Goal: Information Seeking & Learning: Learn about a topic

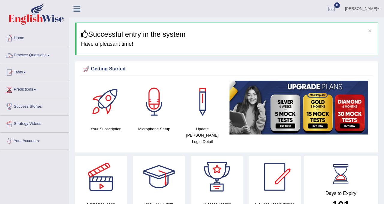
click at [24, 56] on link "Practice Questions" at bounding box center [34, 54] width 68 height 15
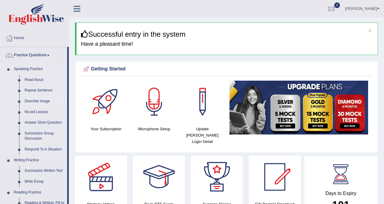
scroll to position [12, 0]
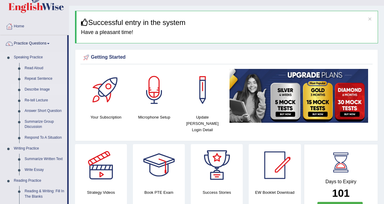
click at [41, 88] on link "Describe Image" at bounding box center [44, 89] width 45 height 11
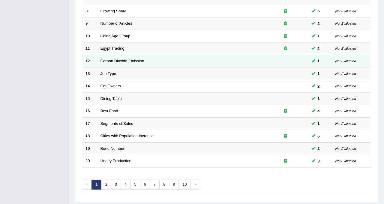
scroll to position [194, 0]
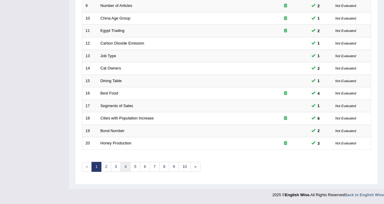
click at [123, 165] on link "4" at bounding box center [126, 167] width 10 height 10
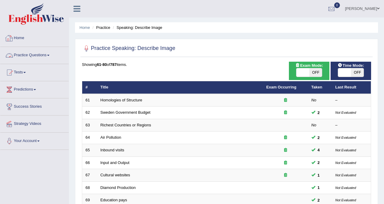
click at [35, 56] on link "Practice Questions" at bounding box center [34, 54] width 68 height 15
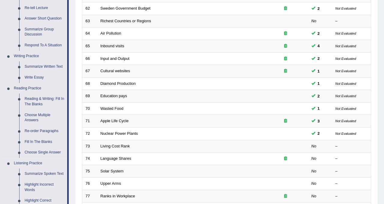
scroll to position [104, 0]
click at [45, 131] on link "Re-order Paragraphs" at bounding box center [44, 131] width 45 height 11
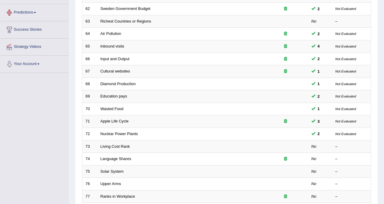
scroll to position [137, 0]
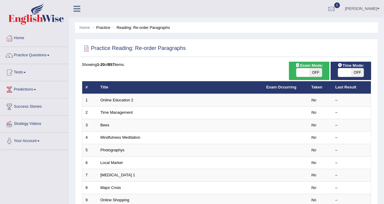
click at [313, 69] on span "OFF" at bounding box center [316, 72] width 13 height 8
checkbox input "true"
click at [353, 74] on span "OFF" at bounding box center [357, 72] width 13 height 8
checkbox input "true"
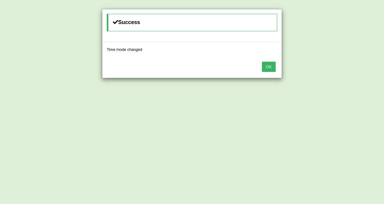
click at [269, 70] on button "OK" at bounding box center [269, 67] width 14 height 10
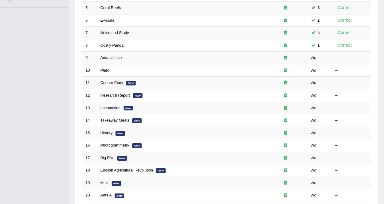
scroll to position [146, 0]
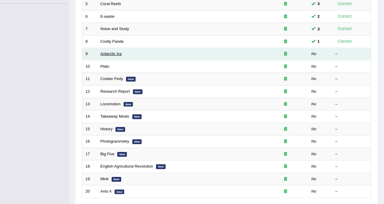
click at [116, 55] on link "Antarctic Ice" at bounding box center [112, 53] width 22 height 5
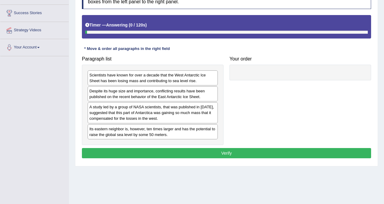
scroll to position [95, 0]
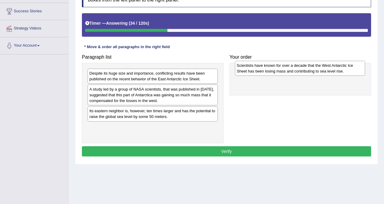
drag, startPoint x: 150, startPoint y: 79, endPoint x: 297, endPoint y: 71, distance: 147.7
click at [297, 71] on div "Scientists have known for over a decade that the West Antarctic Ice Sheet has b…" at bounding box center [300, 68] width 130 height 15
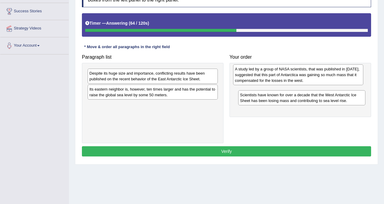
drag, startPoint x: 153, startPoint y: 95, endPoint x: 299, endPoint y: 74, distance: 147.0
click at [299, 74] on div "A study led by a group of NASA scientists, that was published in [DATE], sugges…" at bounding box center [298, 74] width 130 height 21
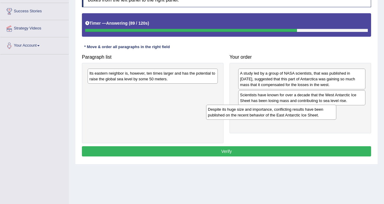
drag, startPoint x: 158, startPoint y: 77, endPoint x: 277, endPoint y: 113, distance: 124.0
click at [277, 113] on div "Despite its huge size and importance, conflicting results have been published o…" at bounding box center [271, 112] width 130 height 15
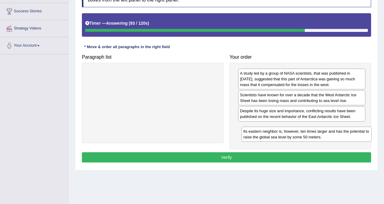
drag, startPoint x: 139, startPoint y: 78, endPoint x: 293, endPoint y: 135, distance: 164.5
click at [293, 136] on div "Its eastern neighbor is, however, ten times larger and has the potential to rai…" at bounding box center [307, 133] width 130 height 15
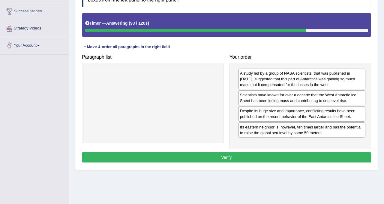
click at [248, 155] on button "Verify" at bounding box center [227, 157] width 290 height 10
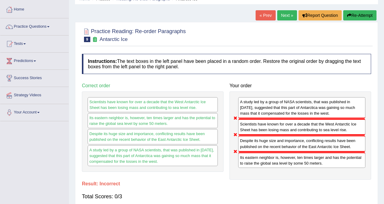
scroll to position [0, 0]
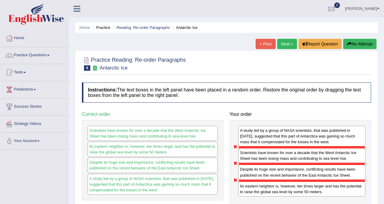
click at [357, 45] on button "Re-Attempt" at bounding box center [360, 44] width 33 height 10
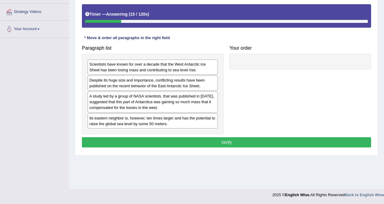
click at [168, 106] on div "A study led by a group of NASA scientists, that was published in [DATE], sugges…" at bounding box center [153, 101] width 130 height 21
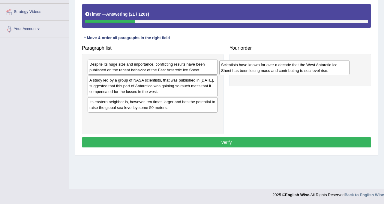
drag, startPoint x: 160, startPoint y: 68, endPoint x: 293, endPoint y: 68, distance: 132.4
click at [293, 68] on div "Scientists have known for over a decade that the West Antarctic Ice Sheet has b…" at bounding box center [285, 67] width 130 height 15
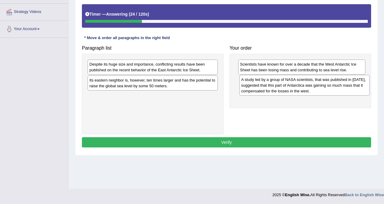
drag, startPoint x: 173, startPoint y: 88, endPoint x: 325, endPoint y: 88, distance: 152.0
click at [325, 88] on div "A study led by a group of NASA scientists, that was published in 2015, suggeste…" at bounding box center [305, 85] width 130 height 21
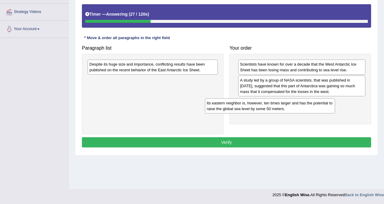
drag, startPoint x: 159, startPoint y: 85, endPoint x: 279, endPoint y: 105, distance: 122.1
click at [279, 105] on div "Its eastern neighbor is, however, ten times larger and has the potential to rai…" at bounding box center [270, 105] width 130 height 15
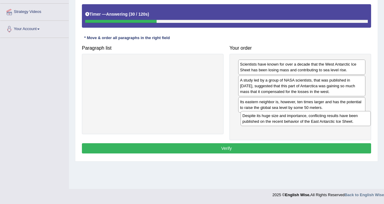
drag, startPoint x: 153, startPoint y: 65, endPoint x: 308, endPoint y: 120, distance: 163.6
click at [308, 120] on div "Despite its huge size and importance, conflicting results have been published o…" at bounding box center [306, 118] width 130 height 15
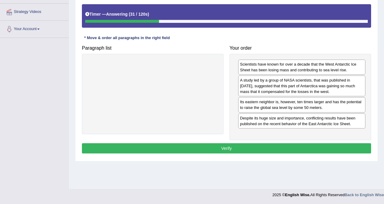
click at [255, 149] on button "Verify" at bounding box center [227, 148] width 290 height 10
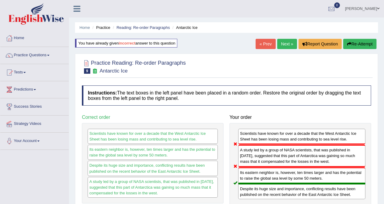
click at [356, 43] on button "Re-Attempt" at bounding box center [360, 44] width 33 height 10
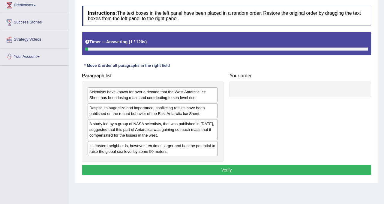
scroll to position [87, 0]
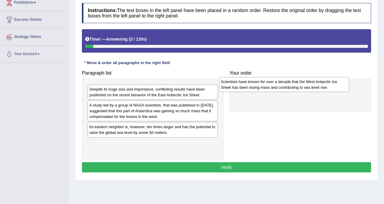
drag, startPoint x: 153, startPoint y: 95, endPoint x: 284, endPoint y: 87, distance: 131.8
click at [284, 87] on div "Scientists have known for over a decade that the West Antarctic Ice Sheet has b…" at bounding box center [284, 84] width 130 height 15
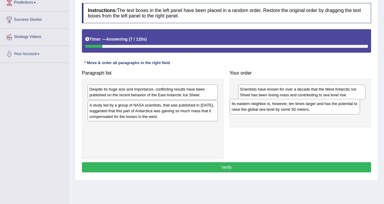
drag, startPoint x: 141, startPoint y: 133, endPoint x: 284, endPoint y: 110, distance: 144.2
click at [284, 110] on div "Its eastern neighbor is, however, ten times larger and has the potential to rai…" at bounding box center [295, 106] width 130 height 15
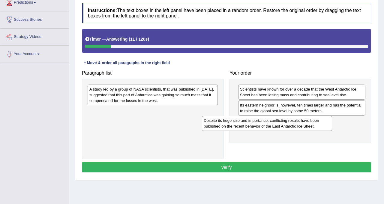
drag, startPoint x: 144, startPoint y: 95, endPoint x: 260, endPoint y: 126, distance: 119.9
click at [260, 126] on div "Despite its huge size and importance, conflicting results have been published o…" at bounding box center [267, 123] width 130 height 15
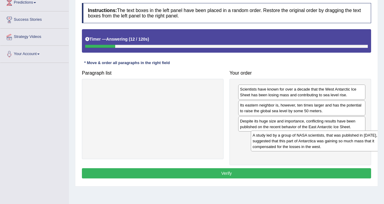
drag, startPoint x: 160, startPoint y: 94, endPoint x: 324, endPoint y: 140, distance: 170.0
click at [324, 140] on div "A study led by a group of NASA scientists, that was published in [DATE], sugges…" at bounding box center [316, 140] width 130 height 21
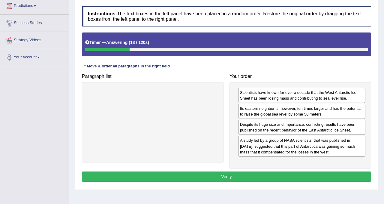
scroll to position [106, 0]
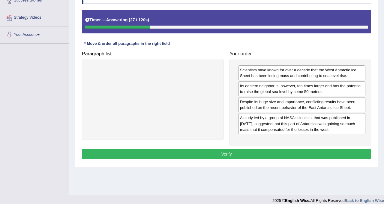
click at [259, 151] on button "Verify" at bounding box center [227, 154] width 290 height 10
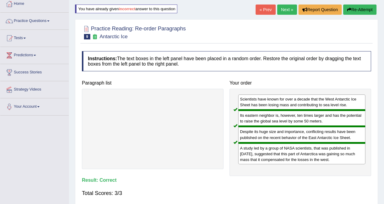
scroll to position [0, 0]
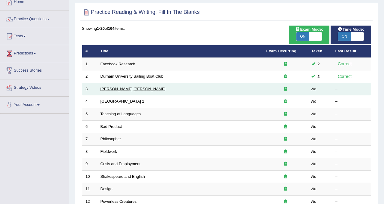
drag, startPoint x: 0, startPoint y: 0, endPoint x: 111, endPoint y: 90, distance: 142.6
click at [111, 90] on link "Mona Lisa" at bounding box center [133, 88] width 65 height 5
click at [111, 88] on link "Mona Lisa" at bounding box center [133, 88] width 65 height 5
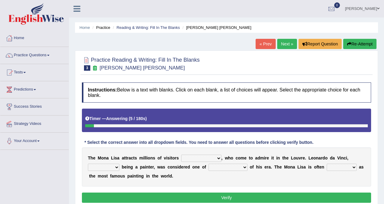
click at [196, 159] on select "around the year the all year all year round per year" at bounding box center [201, 157] width 40 height 7
select select "around the year"
click at [181, 154] on select "around the year the all year all year round per year" at bounding box center [201, 157] width 40 height 7
click at [117, 168] on select "rather than as much as as well as as long as" at bounding box center [104, 166] width 32 height 7
select select "as long as"
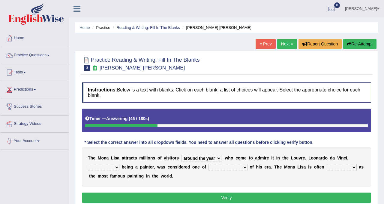
click at [88, 163] on select "rather than as much as as well as as long as" at bounding box center [104, 166] width 32 height 7
click at [215, 166] on select "better artists artist the better artist the best artists" at bounding box center [228, 166] width 39 height 7
select select "the best artists"
click at [209, 163] on select "better artists artist the better artist the best artists" at bounding box center [228, 166] width 39 height 7
click at [330, 167] on select "classified suggested predicted described" at bounding box center [342, 166] width 30 height 7
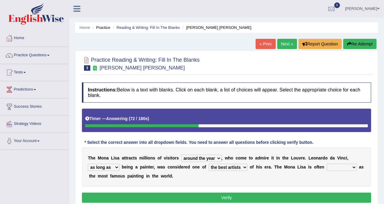
click at [339, 165] on select "classified suggested predicted described" at bounding box center [342, 166] width 30 height 7
select select "classified"
click at [327, 163] on select "classified suggested predicted described" at bounding box center [342, 166] width 30 height 7
click at [229, 195] on button "Verify" at bounding box center [227, 197] width 290 height 10
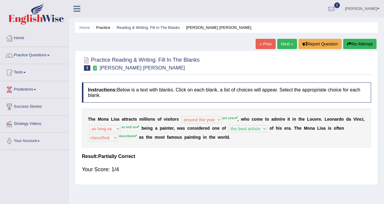
click at [355, 43] on button "Re-Attempt" at bounding box center [360, 44] width 33 height 10
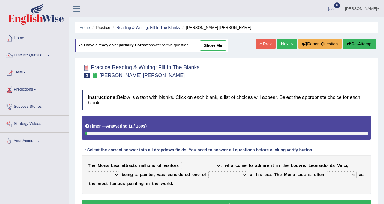
click at [204, 163] on select "around the year the all year all year round per year" at bounding box center [201, 165] width 40 height 7
select select "per year"
click at [181, 162] on select "around the year the all year all year round per year" at bounding box center [201, 165] width 40 height 7
click at [119, 174] on select "rather than as much as as well as as long as" at bounding box center [104, 174] width 32 height 7
select select "as much as"
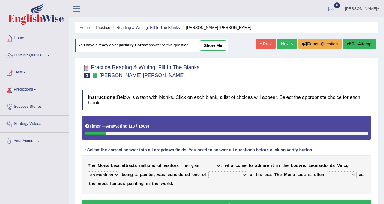
click at [88, 171] on select "rather than as much as as well as as long as" at bounding box center [104, 174] width 32 height 7
click at [219, 177] on select "better artists artist the better artist the best artists" at bounding box center [228, 174] width 39 height 7
select select "the best artists"
click at [209, 171] on select "better artists artist the better artist the best artists" at bounding box center [228, 174] width 39 height 7
click at [338, 174] on select "classified suggested predicted described" at bounding box center [342, 174] width 30 height 7
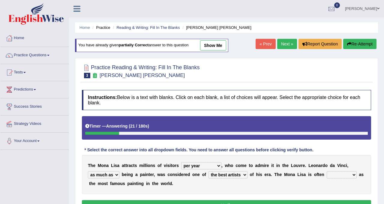
select select "described"
click at [327, 171] on select "classified suggested predicted described" at bounding box center [342, 174] width 30 height 7
click at [283, 203] on button "Verify" at bounding box center [227, 205] width 290 height 10
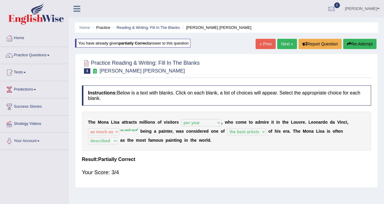
scroll to position [33, 0]
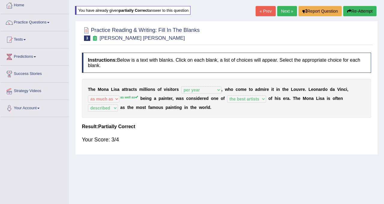
click at [359, 14] on button "Re-Attempt" at bounding box center [360, 11] width 33 height 10
click at [360, 12] on button "Re-Attempt" at bounding box center [360, 11] width 33 height 10
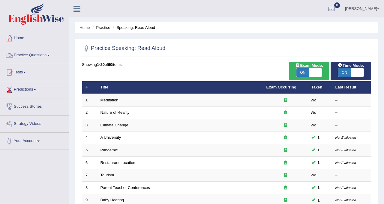
click at [29, 54] on link "Practice Questions" at bounding box center [34, 54] width 68 height 15
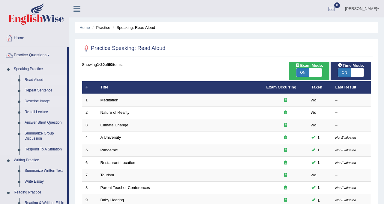
click at [43, 101] on link "Describe Image" at bounding box center [44, 101] width 45 height 11
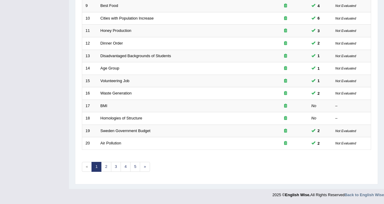
scroll to position [194, 0]
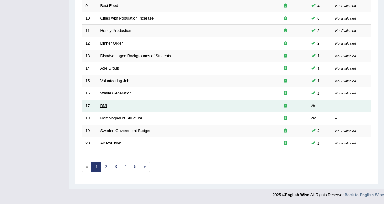
click at [104, 106] on link "BMI" at bounding box center [104, 105] width 7 height 5
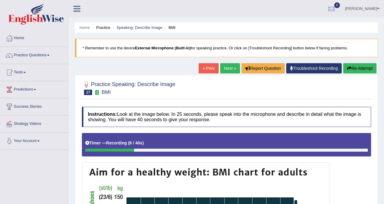
click at [350, 67] on button "Re-Attempt" at bounding box center [360, 68] width 33 height 10
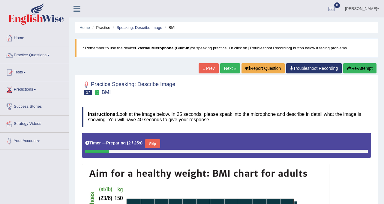
click at [154, 145] on button "Skip" at bounding box center [152, 143] width 15 height 9
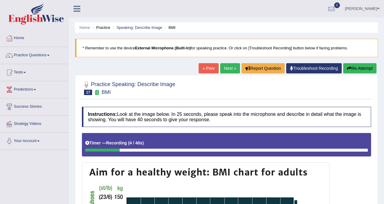
click at [358, 66] on button "Re-Attempt" at bounding box center [360, 68] width 33 height 10
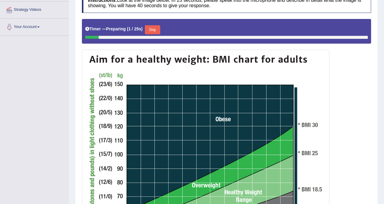
scroll to position [115, 0]
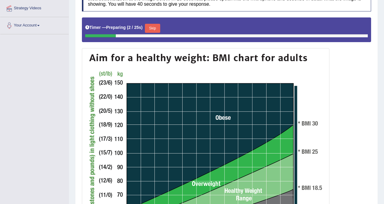
click at [158, 28] on button "Skip" at bounding box center [152, 28] width 15 height 9
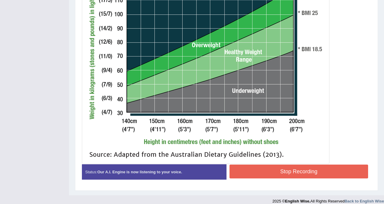
scroll to position [259, 0]
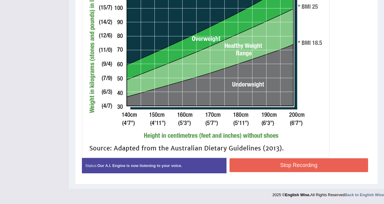
click at [262, 162] on button "Stop Recording" at bounding box center [299, 165] width 139 height 14
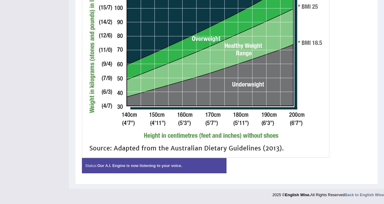
click at [150, 165] on strong "Our A.I. Engine is now listening to your voice." at bounding box center [139, 165] width 85 height 5
